Goal: Task Accomplishment & Management: Complete application form

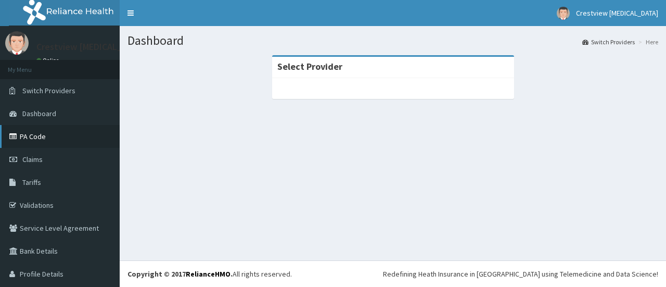
click at [42, 136] on link "PA Code" at bounding box center [60, 136] width 120 height 23
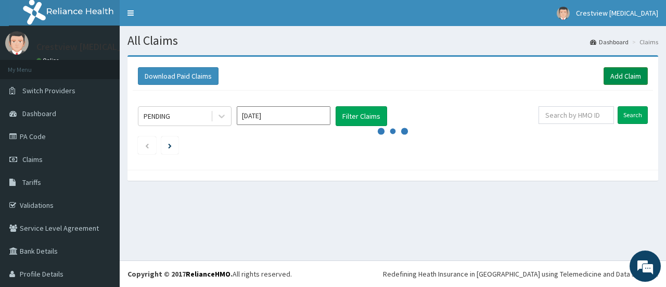
click at [613, 72] on link "Add Claim" at bounding box center [626, 76] width 44 height 18
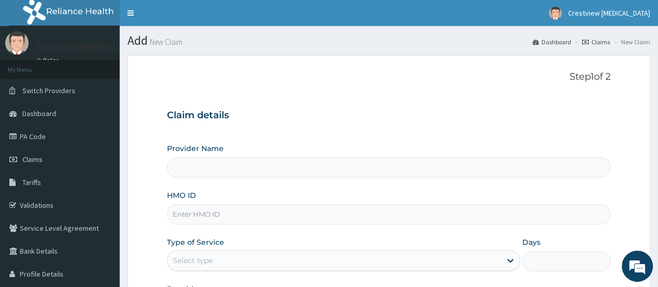
paste input "ztl/10062/a"
type input "ztl/10062/a"
type input "Crestview [MEDICAL_DATA] Limited"
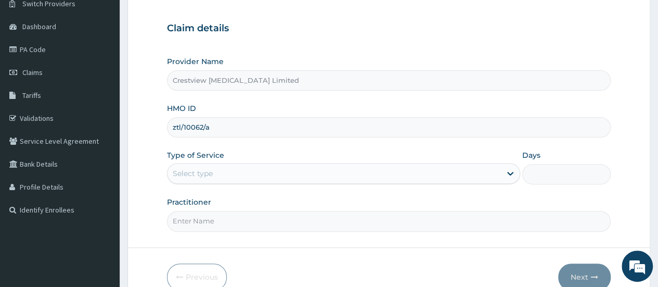
scroll to position [104, 0]
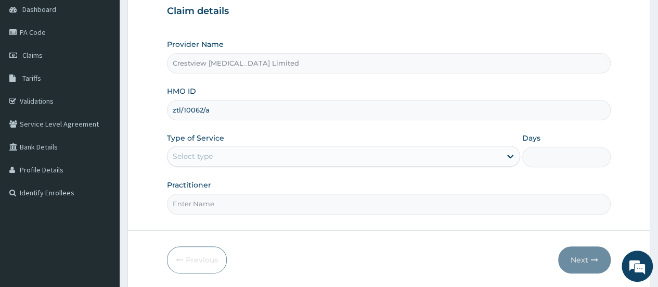
type input "ztl/10062/a"
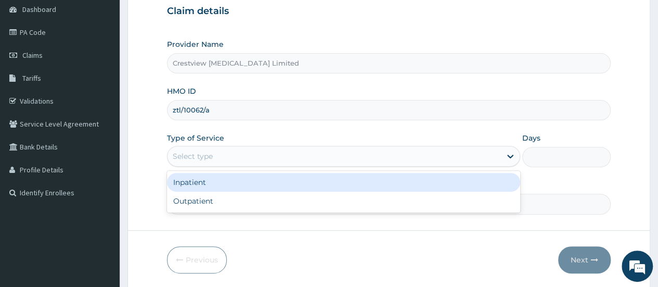
drag, startPoint x: 267, startPoint y: 148, endPoint x: 265, endPoint y: 174, distance: 26.1
click at [267, 149] on div "Select type" at bounding box center [335, 156] width 334 height 17
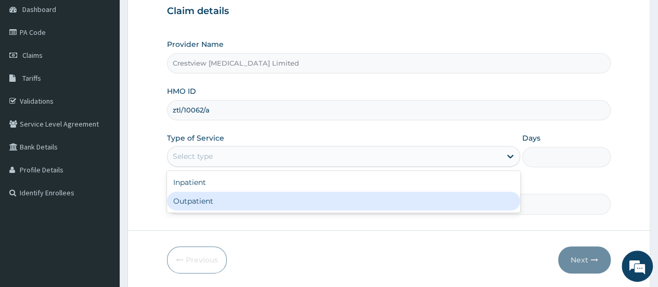
click at [263, 206] on div "Outpatient" at bounding box center [343, 201] width 353 height 19
type input "1"
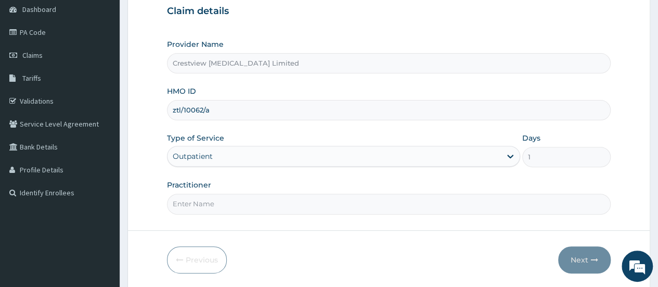
click at [263, 206] on input "Practitioner" at bounding box center [389, 204] width 444 height 20
type input "[PERSON_NAME]"
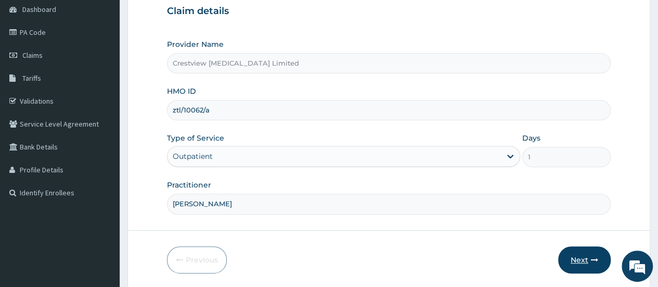
click at [573, 254] on button "Next" at bounding box center [584, 259] width 53 height 27
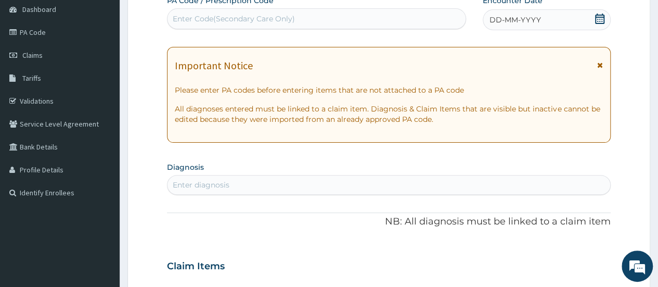
scroll to position [0, 0]
click at [282, 19] on div "Enter Code(Secondary Care Only)" at bounding box center [234, 19] width 122 height 10
paste input "PA/80F275"
type input "PA/80F275"
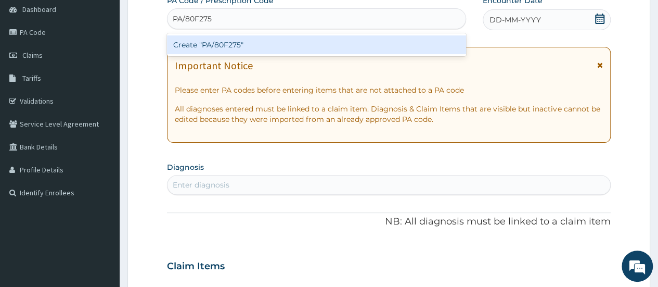
click at [285, 47] on div "Create "PA/80F275"" at bounding box center [316, 44] width 299 height 19
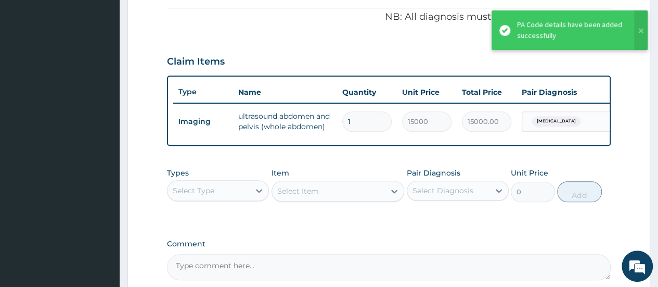
scroll to position [421, 0]
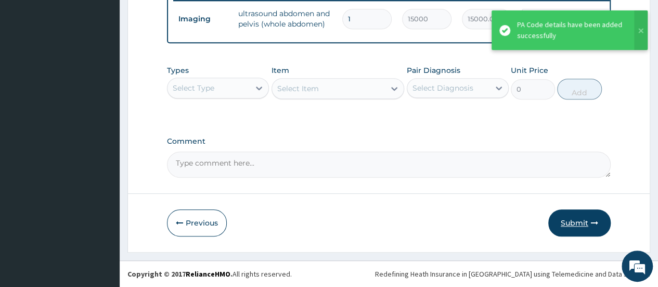
click at [581, 217] on button "Submit" at bounding box center [580, 222] width 62 height 27
